Goal: Task Accomplishment & Management: Manage account settings

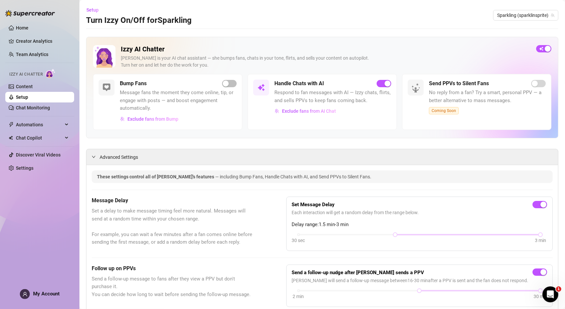
scroll to position [398, 0]
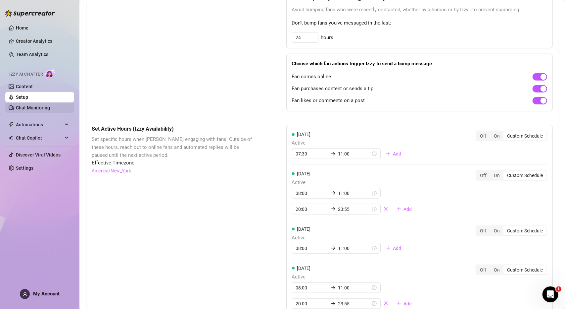
click at [40, 107] on link "Chat Monitoring" at bounding box center [33, 107] width 34 height 5
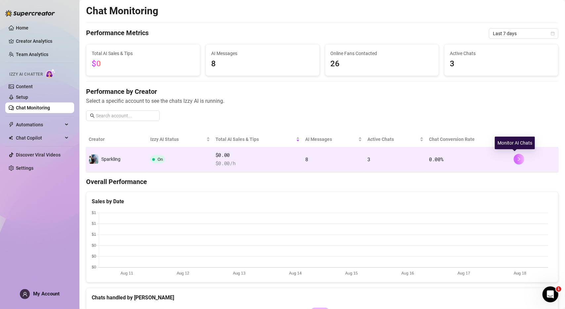
click at [517, 160] on icon "right" at bounding box center [519, 159] width 5 height 5
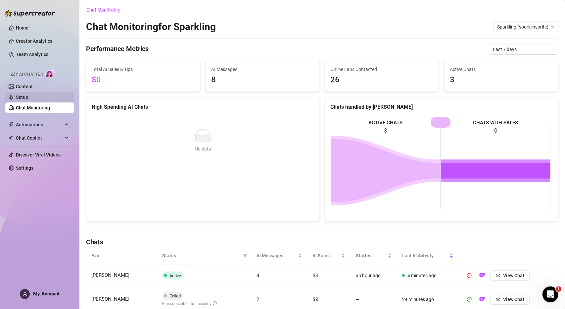
click at [28, 96] on link "Setup" at bounding box center [22, 96] width 12 height 5
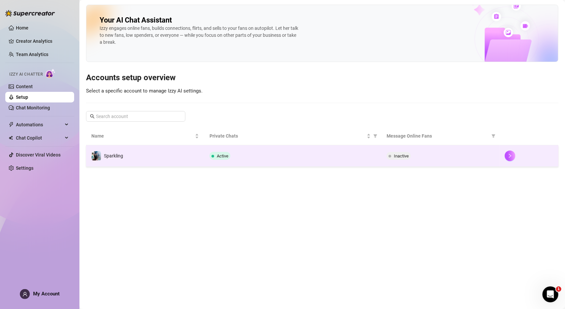
click at [248, 157] on div "Active" at bounding box center [293, 156] width 167 height 8
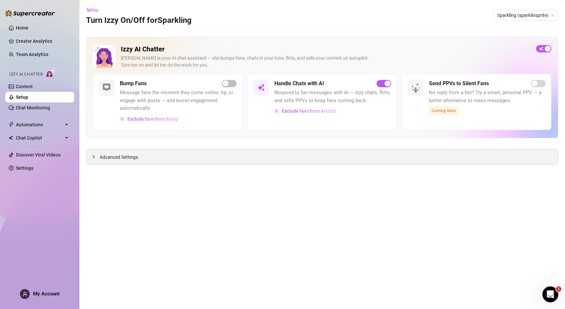
click at [100, 159] on span "Advanced Settings" at bounding box center [119, 156] width 38 height 7
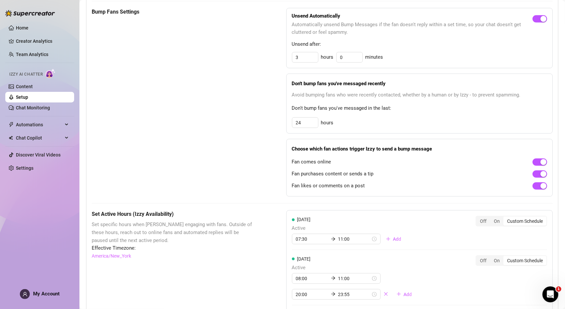
scroll to position [298, 0]
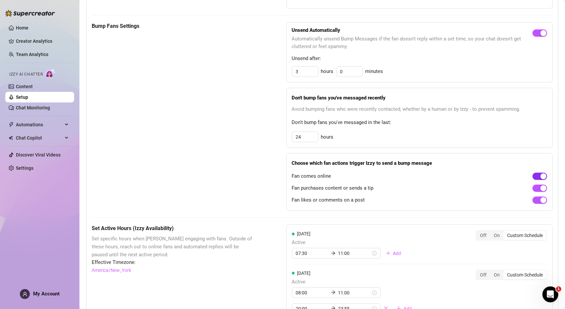
click at [541, 176] on div "button" at bounding box center [544, 176] width 6 height 6
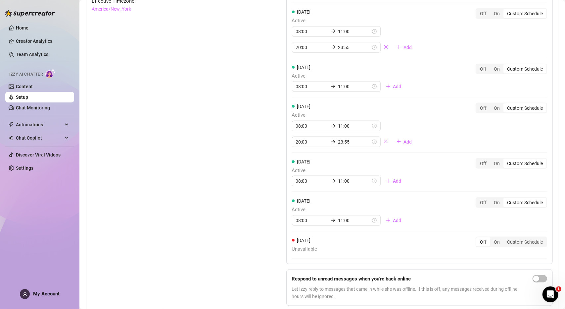
scroll to position [583, 0]
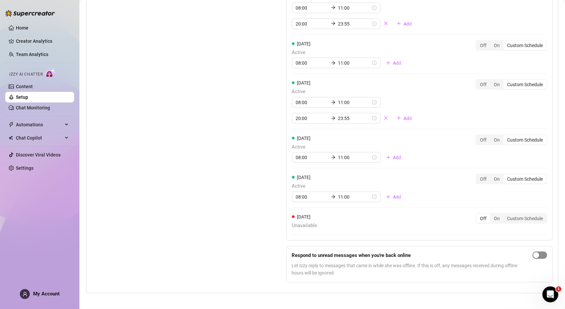
click at [534, 252] on div "button" at bounding box center [537, 255] width 6 height 6
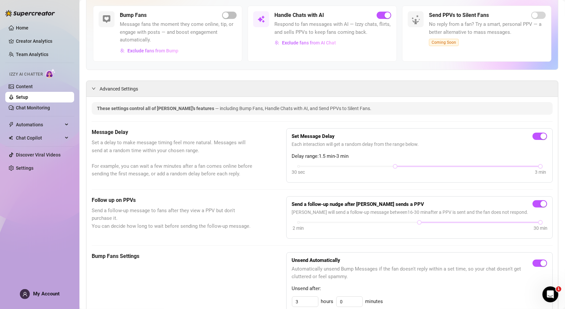
scroll to position [0, 0]
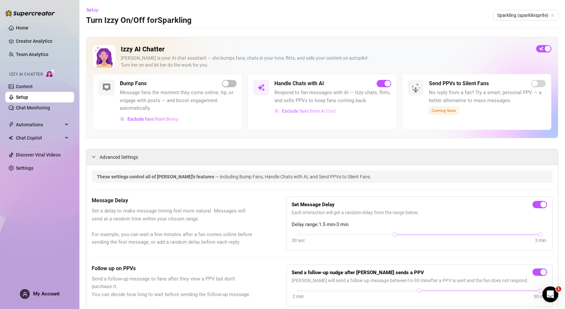
click at [297, 112] on span "Exclude fans from AI Chat" at bounding box center [309, 110] width 54 height 5
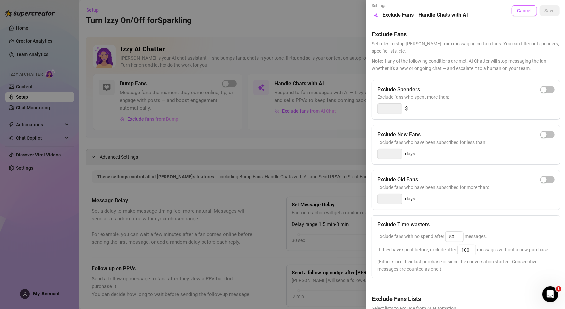
click at [517, 11] on span "Cancel" at bounding box center [524, 10] width 15 height 5
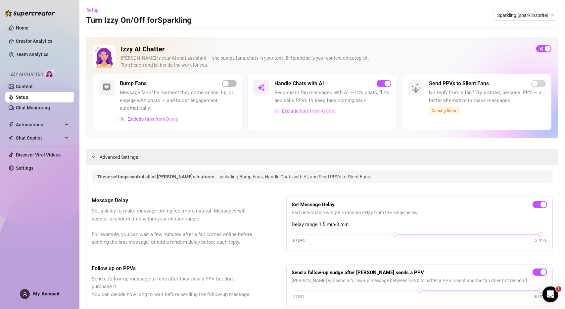
click at [308, 110] on span "Exclude fans from AI Chat" at bounding box center [309, 110] width 54 height 5
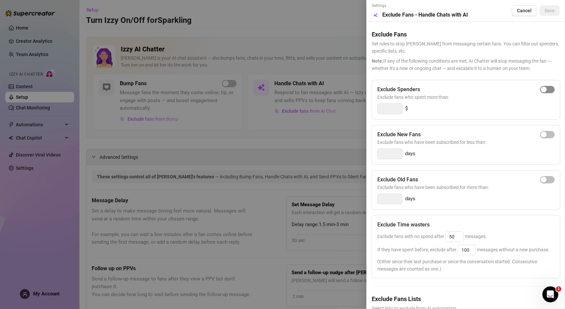
click at [546, 88] on span "button" at bounding box center [548, 89] width 15 height 7
type input "300"
click at [549, 90] on div "button" at bounding box center [552, 89] width 6 height 6
click at [541, 14] on button "Save" at bounding box center [550, 10] width 20 height 11
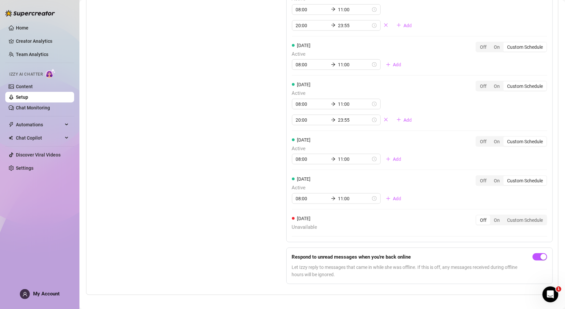
scroll to position [583, 0]
